Goal: Task Accomplishment & Management: Complete application form

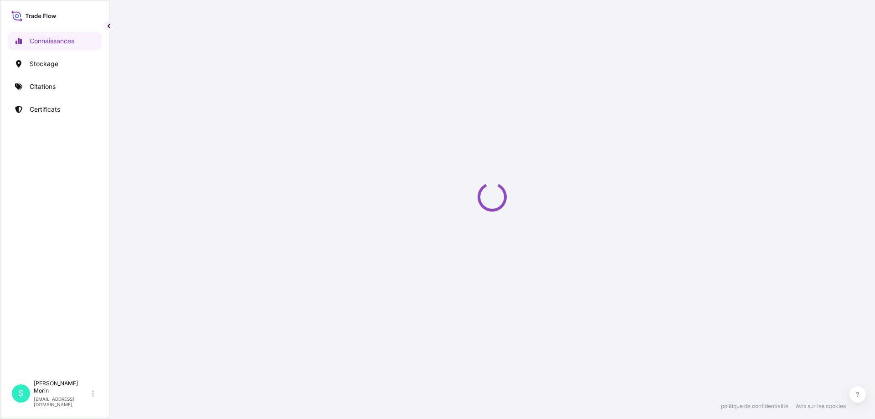
select select "2025"
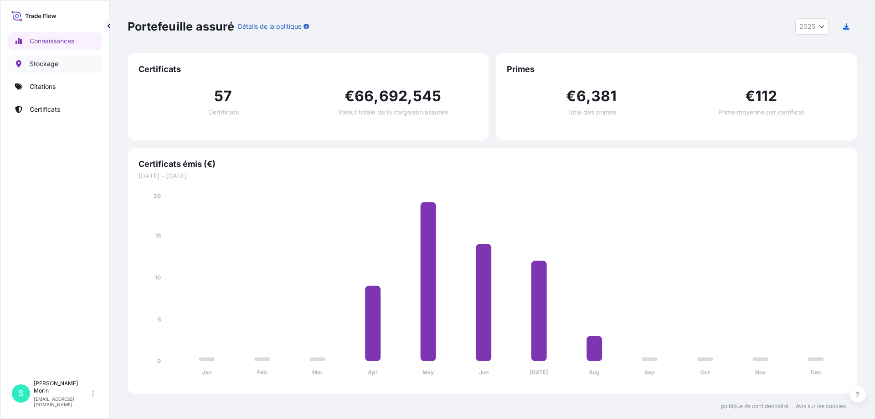
click at [53, 61] on font "Stockage" at bounding box center [44, 64] width 29 height 8
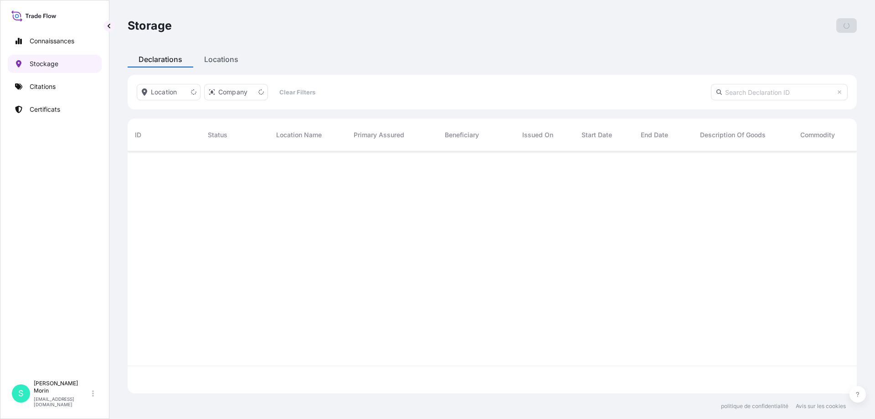
scroll to position [240, 723]
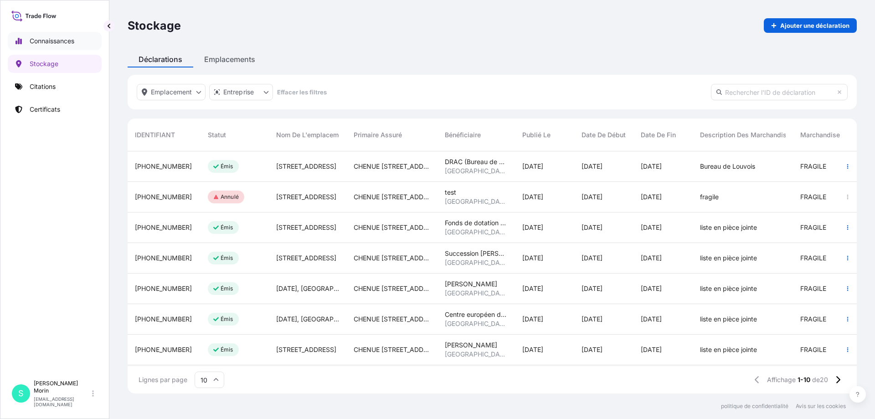
click at [47, 35] on link "Connaissances" at bounding box center [55, 41] width 94 height 18
select select "2025"
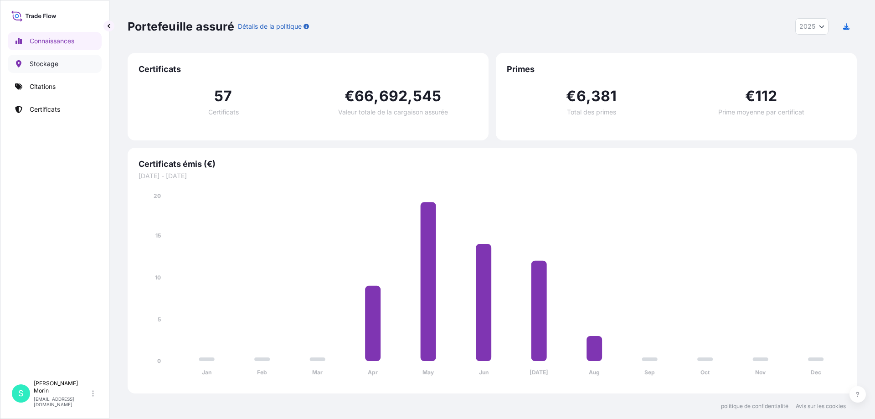
click at [42, 60] on font "Stockage" at bounding box center [44, 64] width 29 height 8
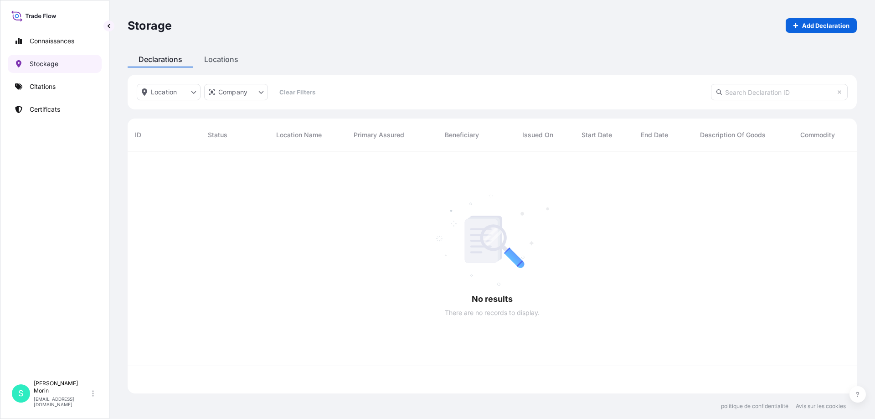
scroll to position [240, 723]
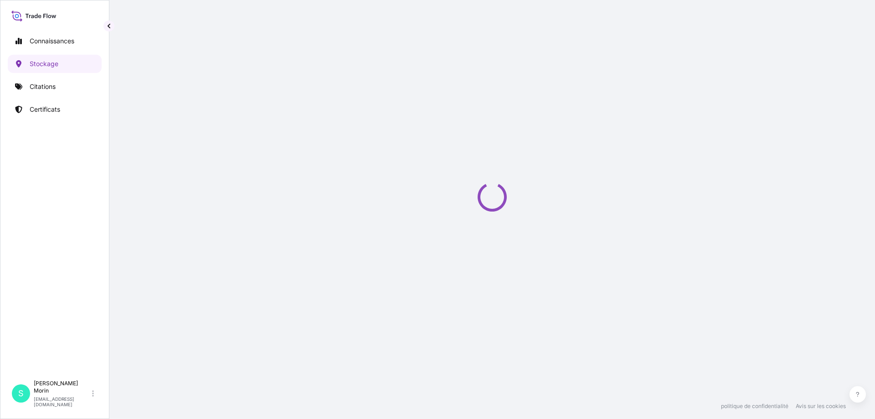
click at [214, 61] on div "Stockage Ajouter une déclaration Déclarations Emplacements Emplacement Entrepri…" at bounding box center [492, 196] width 766 height 393
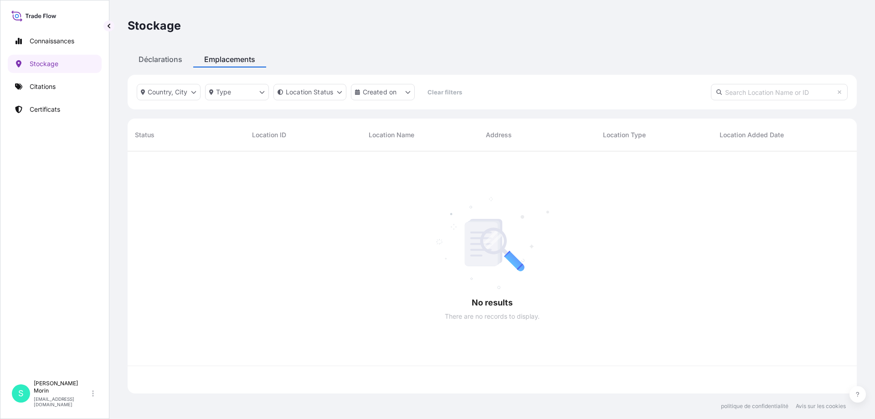
scroll to position [240, 723]
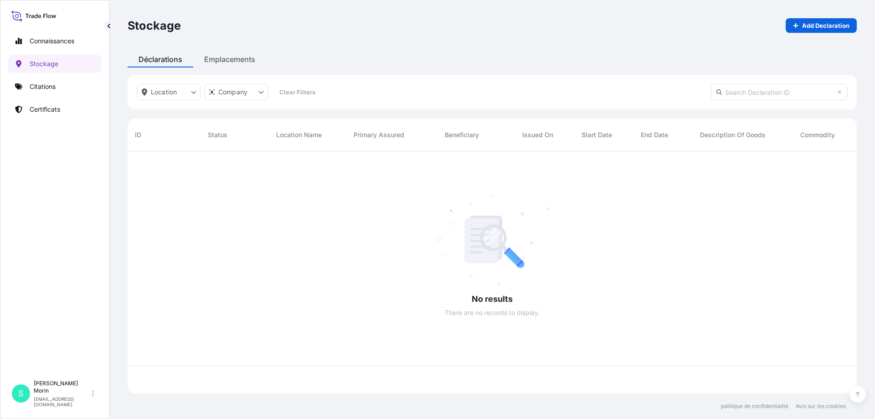
click at [152, 59] on font "Déclarations" at bounding box center [161, 59] width 44 height 9
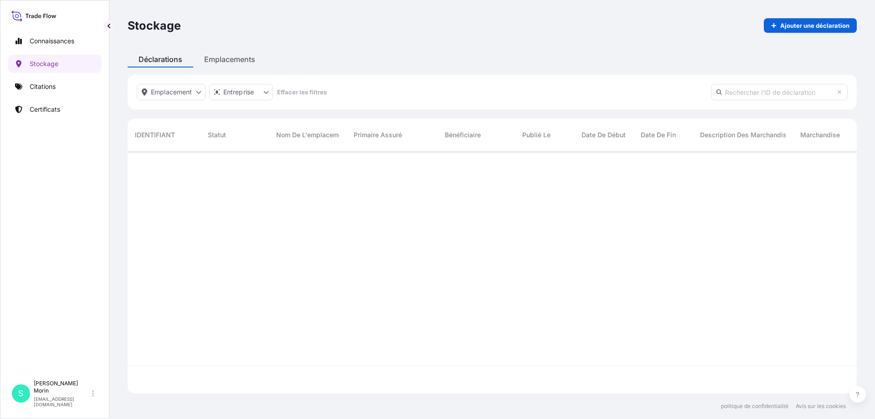
scroll to position [240, 723]
click at [821, 24] on font "Ajouter une déclaration" at bounding box center [814, 25] width 69 height 7
select select "EUR"
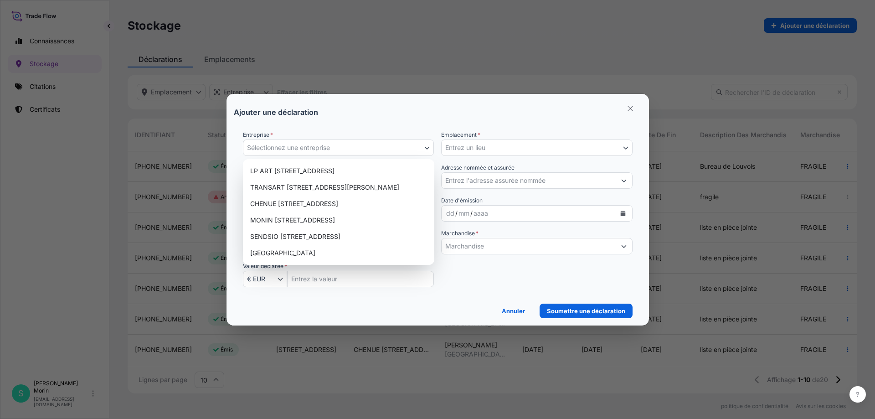
click at [322, 149] on font "Sélectionnez une entreprise" at bounding box center [288, 148] width 83 height 8
click at [324, 168] on font "LP ART [STREET_ADDRESS]" at bounding box center [292, 171] width 84 height 8
select select "31995"
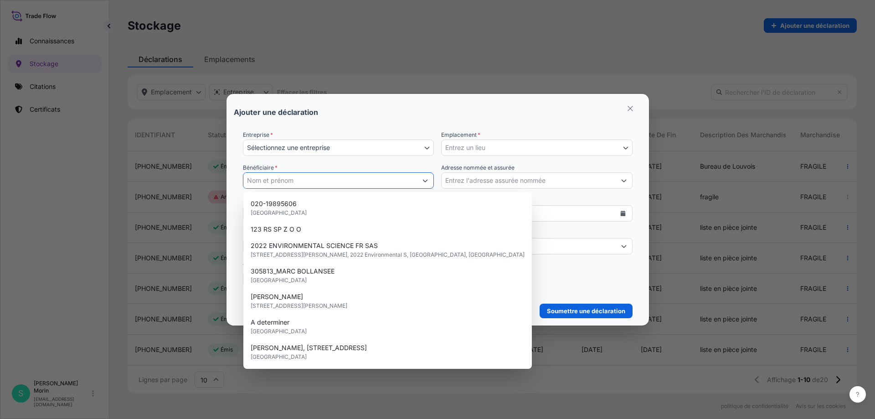
click at [324, 181] on input "Bénéficiaire *" at bounding box center [330, 180] width 174 height 16
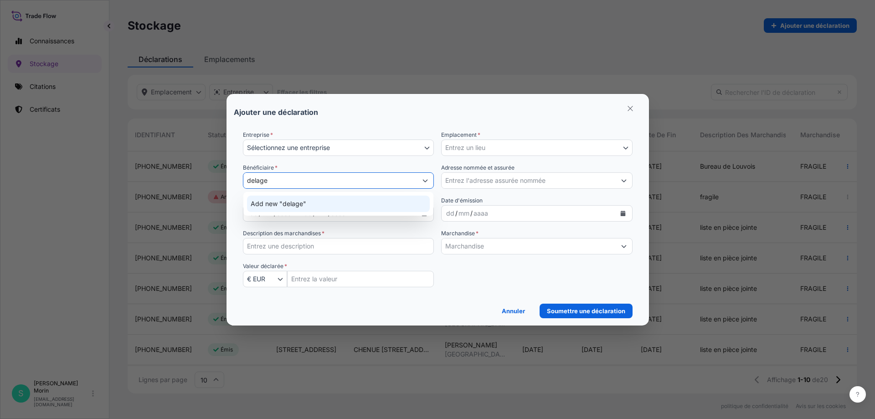
click at [316, 202] on div "Add new "delage"" at bounding box center [338, 204] width 183 height 16
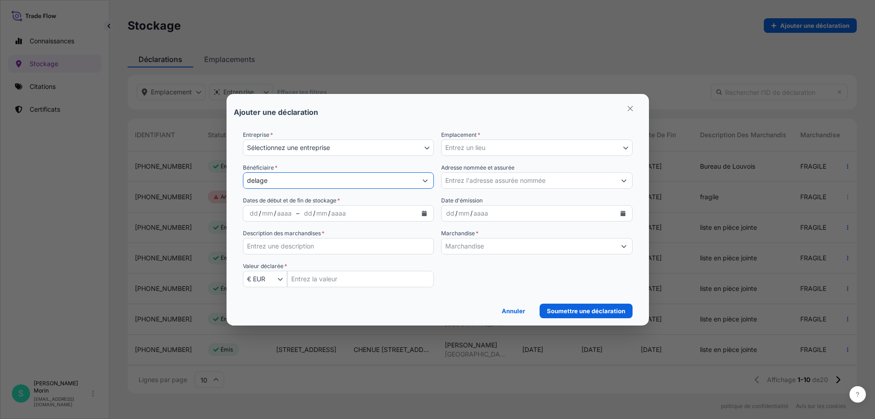
type input "delage"
click at [300, 217] on div "dd / mm / aaaa" at bounding box center [359, 213] width 118 height 16
click at [242, 216] on form "Entreprise * Sélectionnez une entreprise LP ART [GEOGRAPHIC_DATA] - [GEOGRAPHIC…" at bounding box center [438, 220] width 408 height 195
click at [249, 215] on div "dd" at bounding box center [254, 213] width 10 height 11
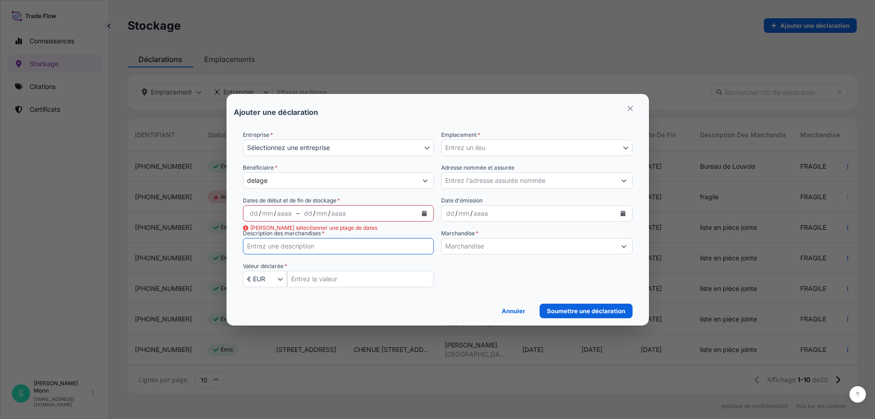
click at [280, 248] on input "Description des marchandises *" at bounding box center [338, 246] width 191 height 16
click at [263, 216] on font "mm" at bounding box center [267, 213] width 11 height 8
click at [255, 214] on font "dd" at bounding box center [254, 213] width 8 height 8
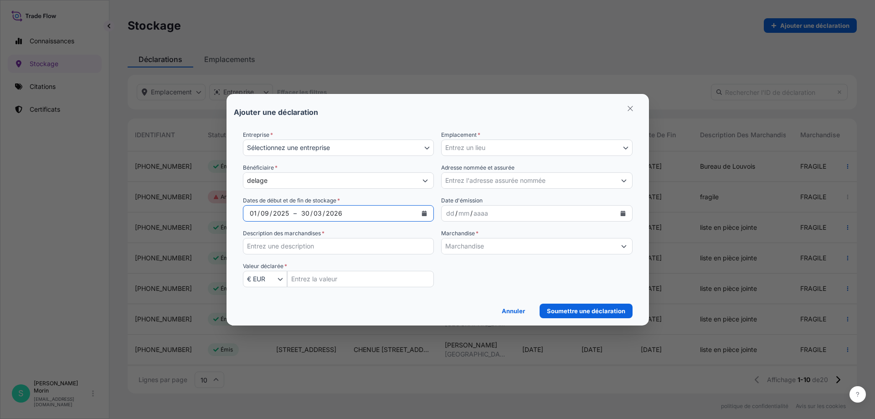
drag, startPoint x: 495, startPoint y: 133, endPoint x: 493, endPoint y: 142, distance: 9.0
click at [496, 133] on div "Emplacement * Entrez un lieu" at bounding box center [536, 143] width 191 height 26
click at [492, 143] on button "Entrez un lieu" at bounding box center [536, 148] width 191 height 16
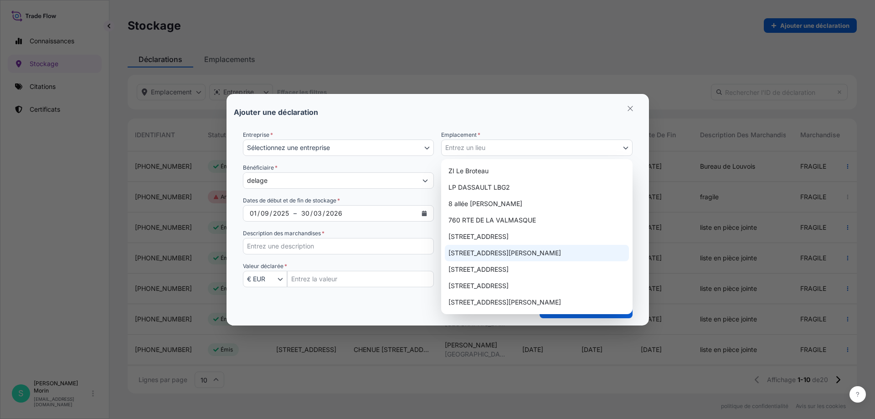
click at [489, 252] on font "[STREET_ADDRESS][PERSON_NAME]" at bounding box center [505, 253] width 113 height 8
select select "820"
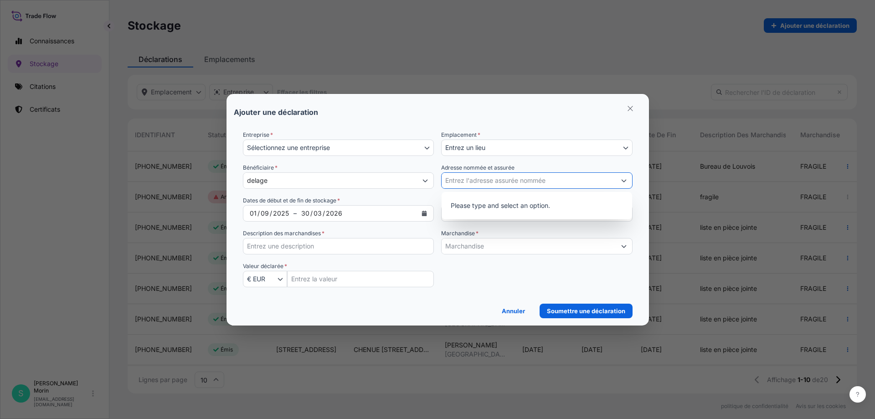
click at [477, 182] on input "Adresse nommée et assurée" at bounding box center [529, 180] width 174 height 16
click at [431, 197] on div "Dates de début et de fin de stockage * [DATE] – [DATE]" at bounding box center [338, 209] width 191 height 26
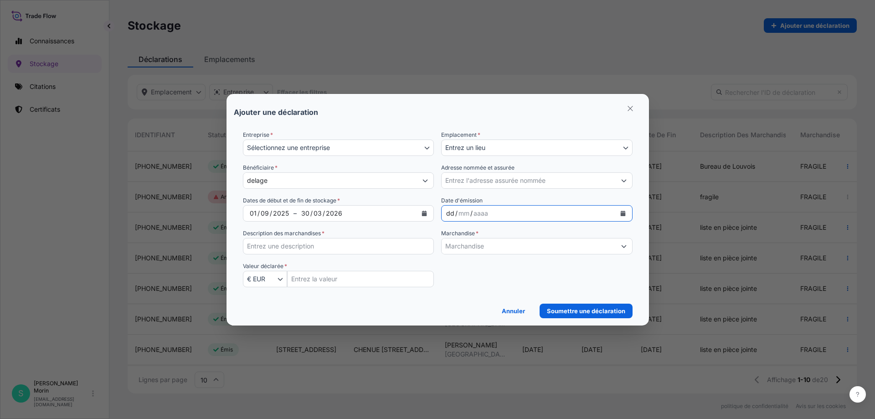
click at [455, 215] on font "/" at bounding box center [456, 213] width 2 height 8
click at [447, 212] on font "dd" at bounding box center [450, 213] width 8 height 8
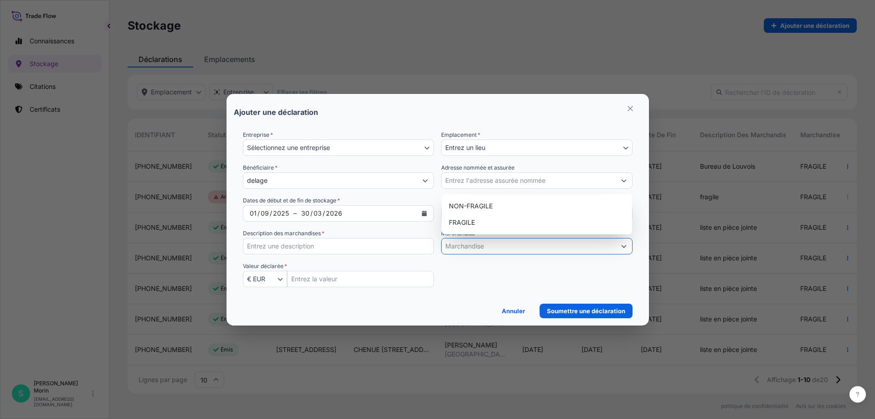
click at [474, 248] on input "Marchandise *" at bounding box center [529, 246] width 174 height 16
click at [470, 203] on font "NON FRAGILE" at bounding box center [470, 206] width 43 height 8
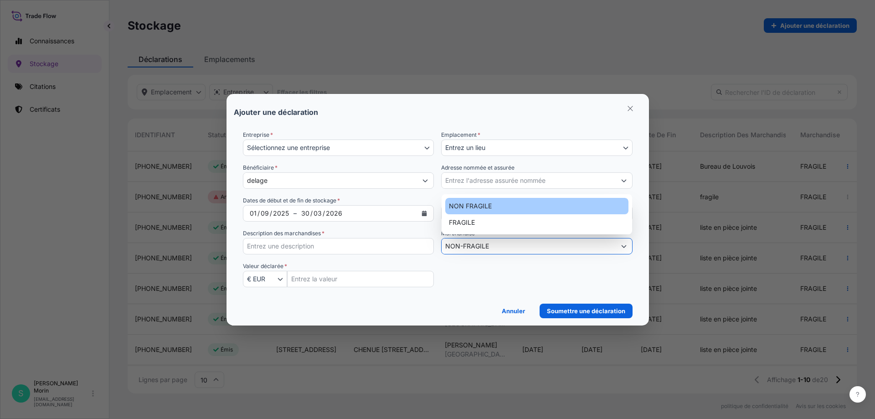
type input "NON-FRAGILE"
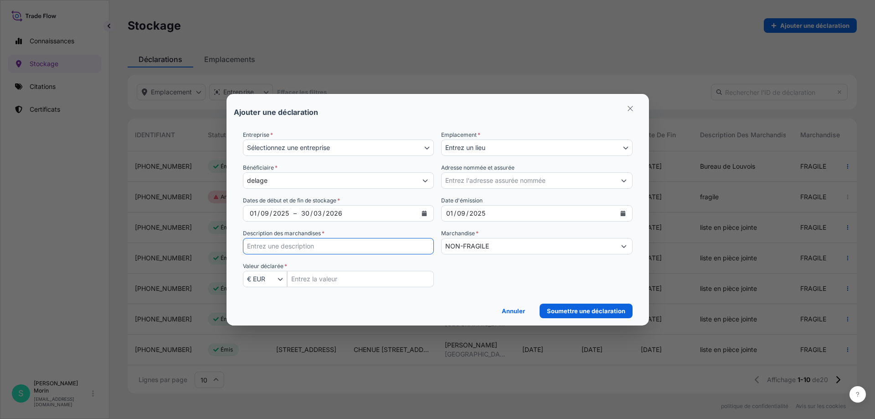
click at [378, 245] on input "Description des marchandises *" at bounding box center [338, 246] width 191 height 16
type input "peinture"
click at [347, 279] on input "Montant de la valeur assurée" at bounding box center [360, 279] width 147 height 16
click at [279, 278] on icon "button" at bounding box center [280, 278] width 5 height 5
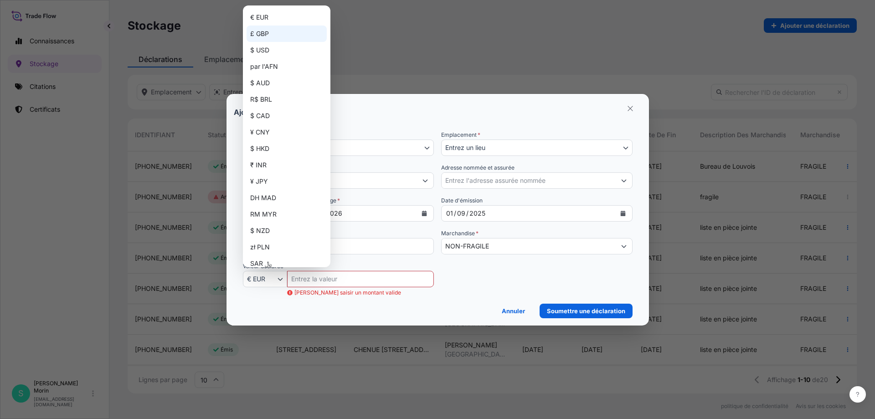
click at [261, 31] on font "£ GBP" at bounding box center [259, 34] width 19 height 8
select select "GBP"
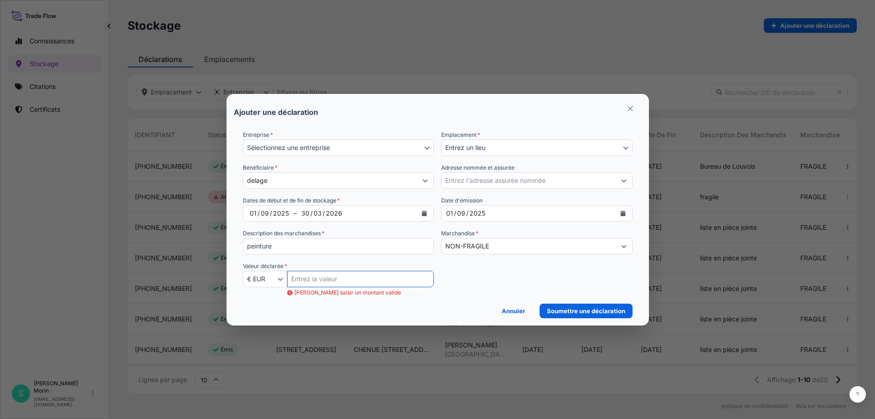
click at [371, 274] on input "Montant de la valeur assurée" at bounding box center [360, 279] width 147 height 16
type input "800000"
click at [593, 313] on font "Soumettre une déclaration" at bounding box center [586, 310] width 78 height 7
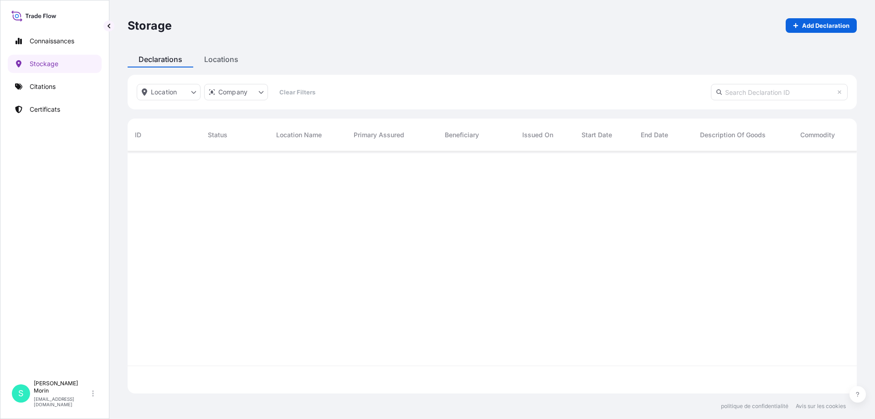
scroll to position [240, 723]
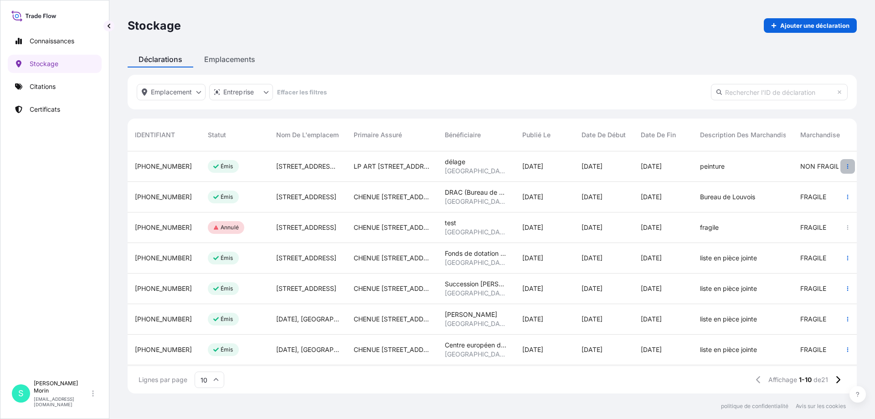
click at [845, 165] on icon "button" at bounding box center [847, 166] width 5 height 5
click at [784, 165] on font "Télécharger le certificat" at bounding box center [792, 168] width 71 height 8
click at [845, 166] on icon "button" at bounding box center [847, 166] width 5 height 5
click at [798, 183] on font "Annuler la déclaration" at bounding box center [789, 185] width 65 height 8
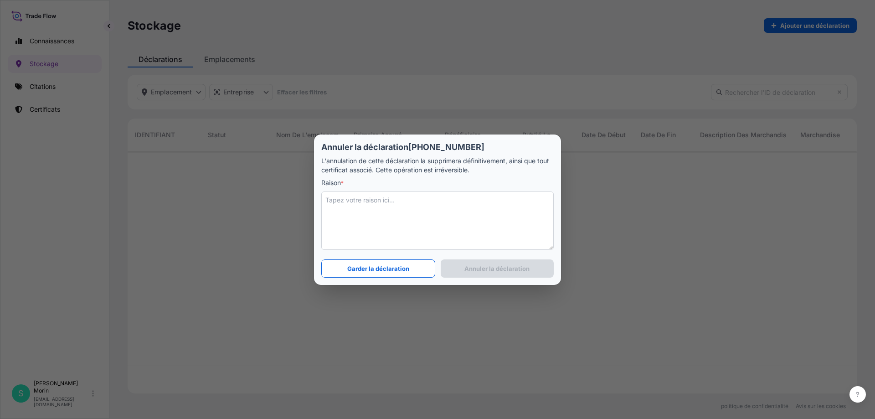
click at [368, 222] on textarea at bounding box center [437, 220] width 233 height 58
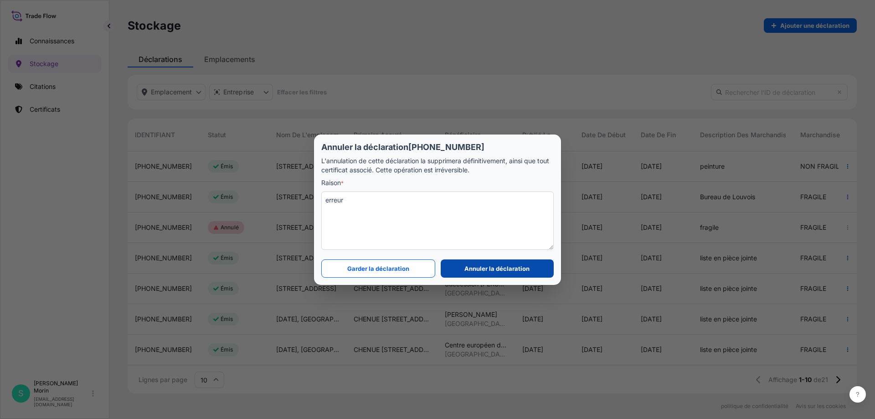
type textarea "erreur"
click at [488, 266] on font "Annuler la déclaration" at bounding box center [497, 268] width 65 height 7
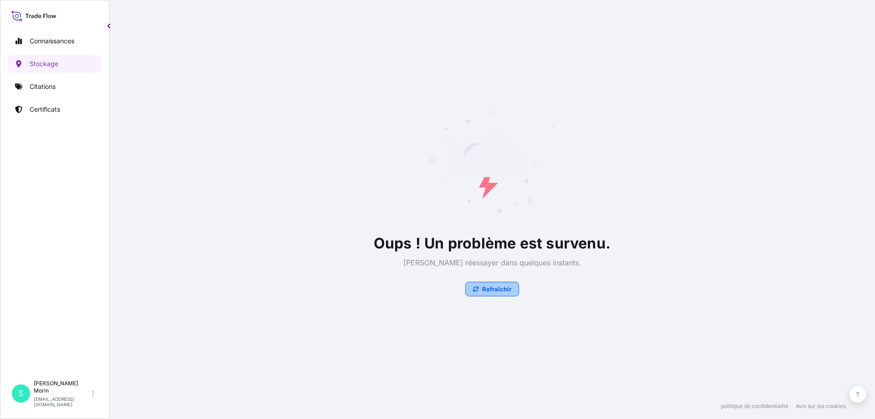
click at [501, 289] on font "Rafraîchir" at bounding box center [496, 288] width 29 height 7
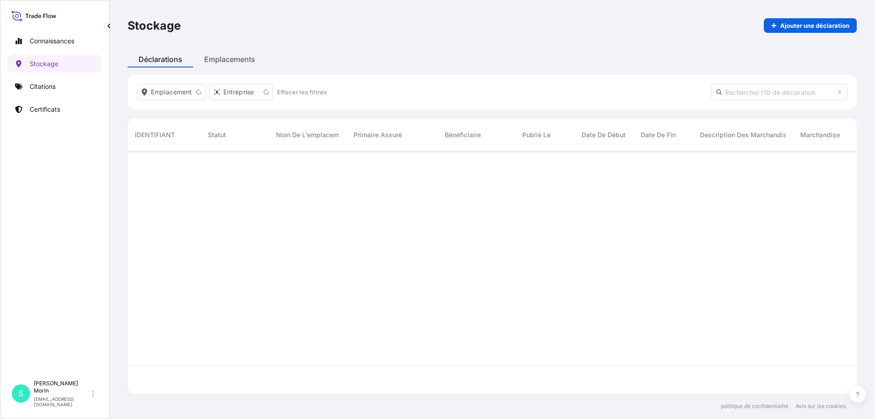
scroll to position [240, 723]
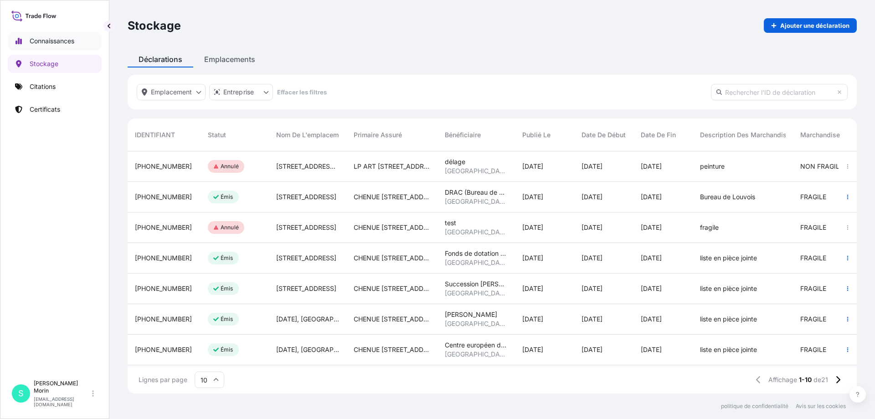
click at [42, 43] on font "Connaissances" at bounding box center [52, 41] width 45 height 8
select select "2025"
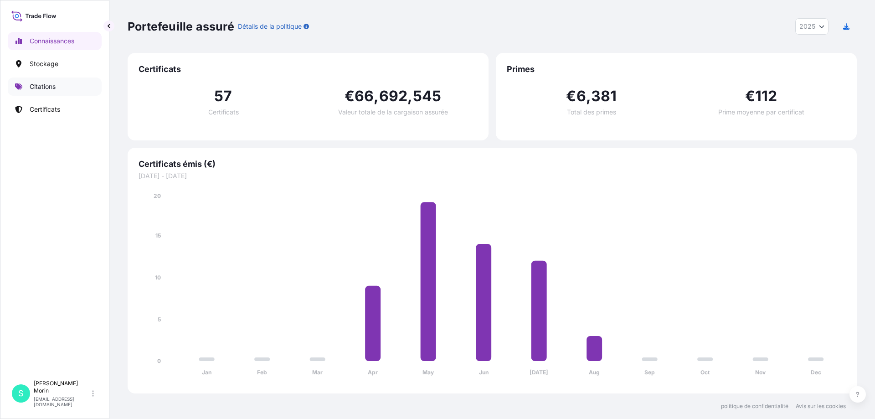
click at [41, 89] on font "Citations" at bounding box center [43, 87] width 26 height 8
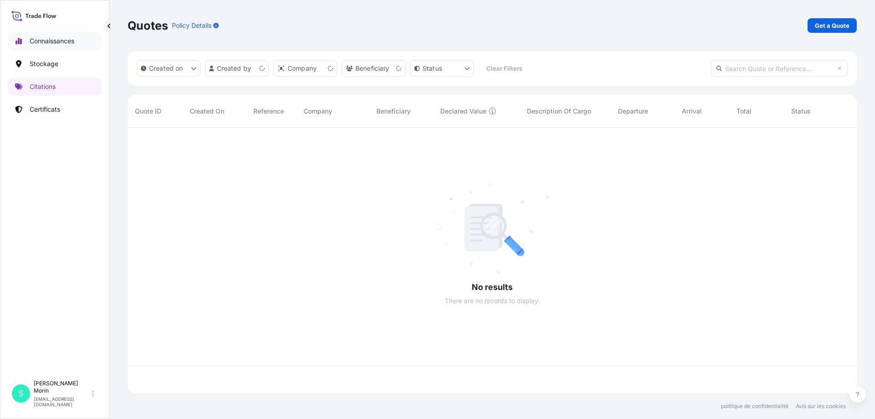
scroll to position [264, 723]
click at [46, 37] on font "Connaissances" at bounding box center [52, 41] width 45 height 8
select select "2025"
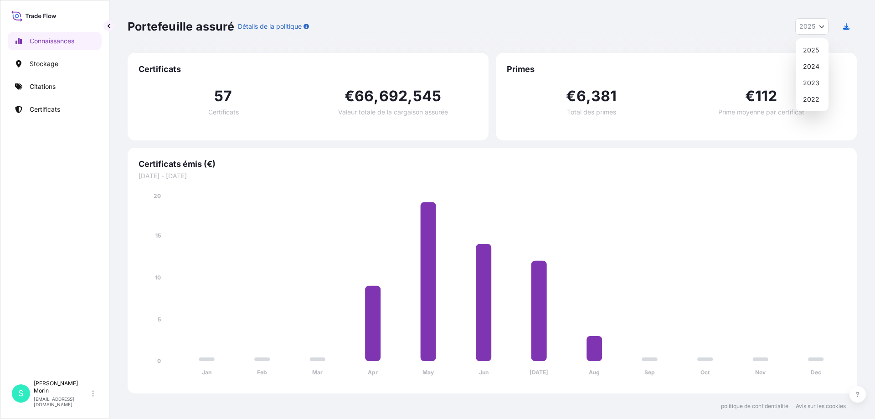
click at [824, 26] on icon "Sélecteur d'année" at bounding box center [821, 26] width 5 height 5
click at [44, 83] on font "Citations" at bounding box center [43, 87] width 26 height 8
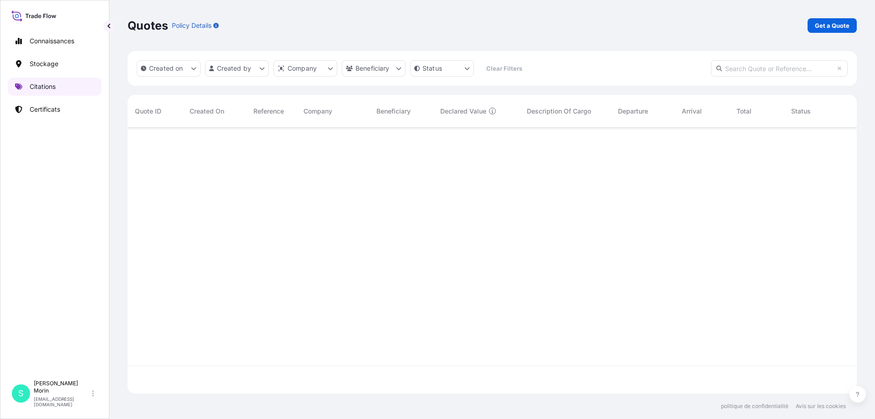
scroll to position [264, 723]
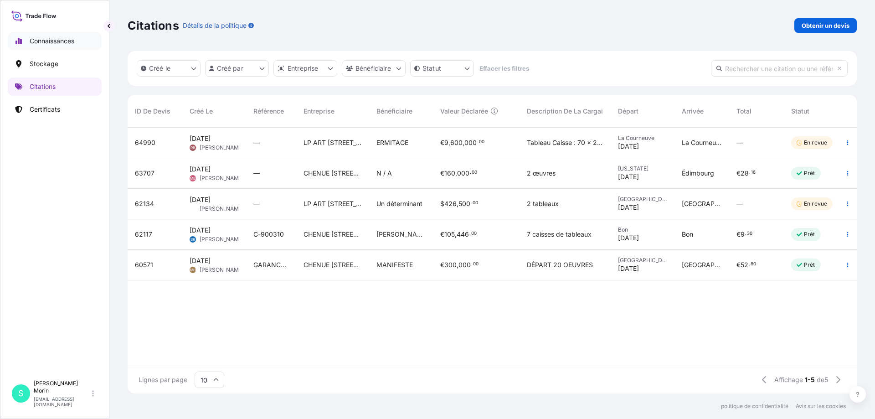
click at [40, 36] on link "Connaissances" at bounding box center [55, 41] width 94 height 18
select select "2025"
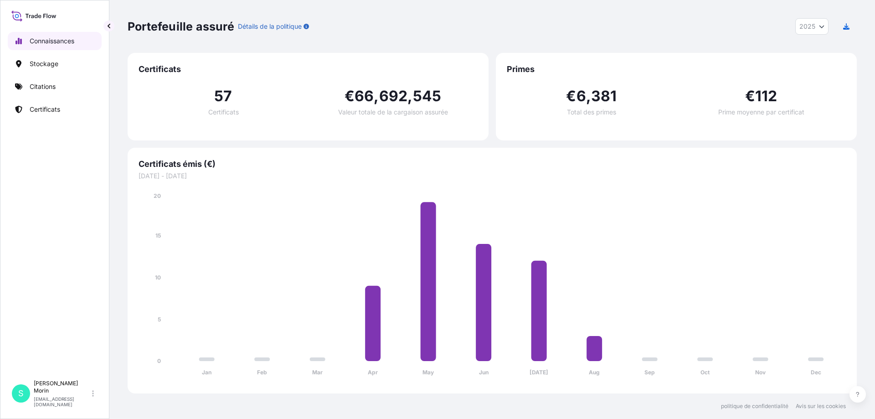
click at [36, 42] on font "Connaissances" at bounding box center [52, 41] width 45 height 8
click at [12, 41] on link "Connaissances" at bounding box center [55, 41] width 94 height 18
click at [52, 63] on font "Stockage" at bounding box center [44, 64] width 29 height 8
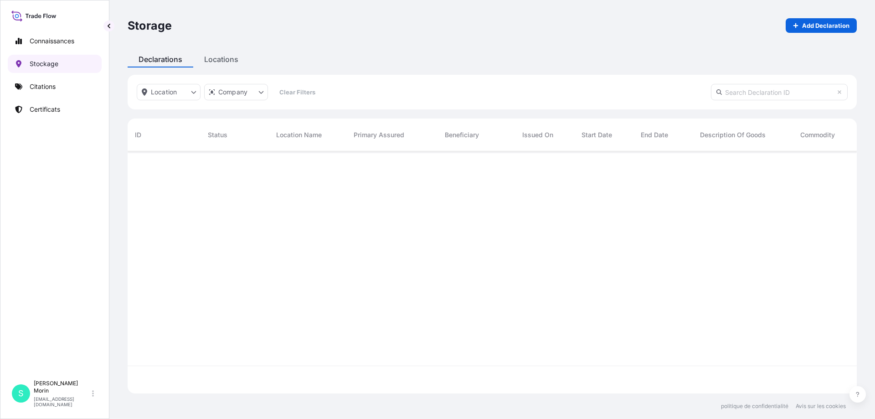
scroll to position [240, 723]
click at [45, 87] on font "Citations" at bounding box center [43, 87] width 26 height 8
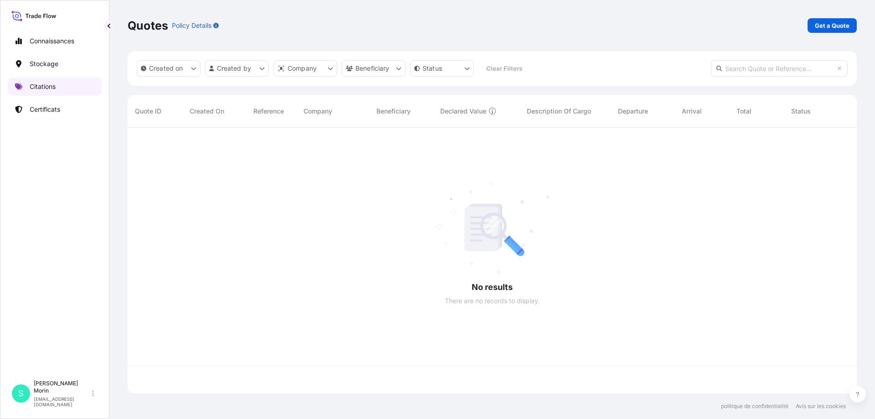
scroll to position [264, 723]
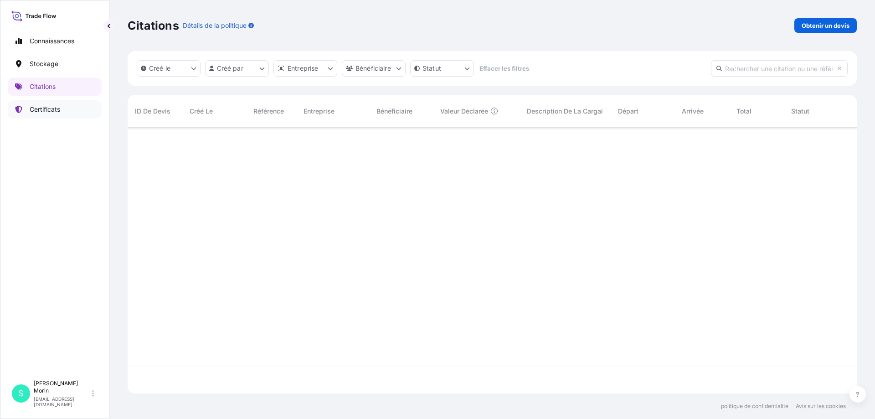
click at [36, 114] on p "Certificats" at bounding box center [45, 109] width 31 height 9
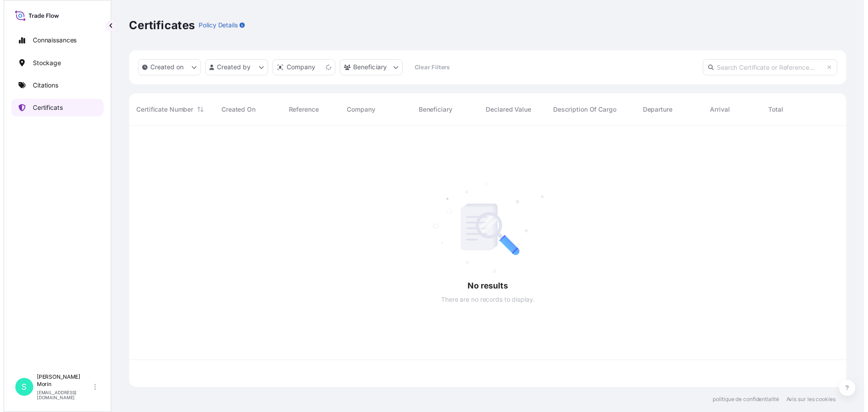
scroll to position [264, 723]
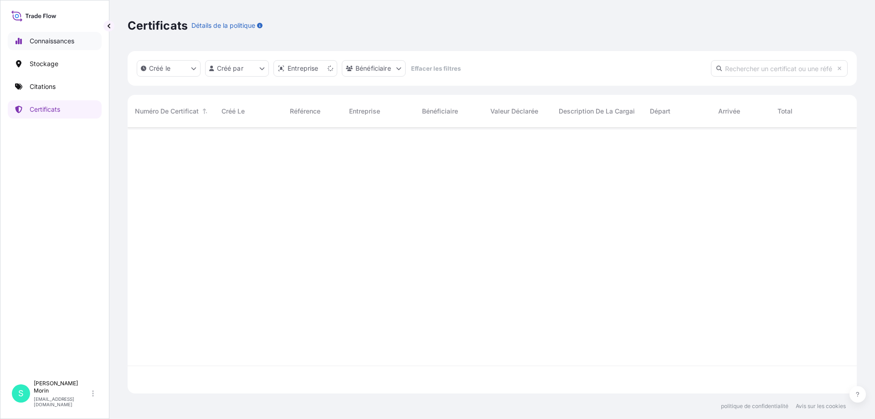
click at [48, 41] on font "Connaissances" at bounding box center [52, 41] width 45 height 8
select select "2025"
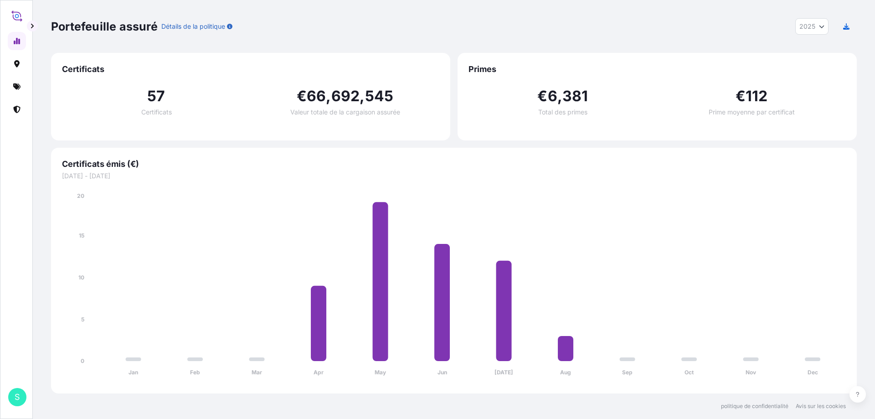
click at [19, 40] on icon at bounding box center [17, 41] width 6 height 6
